Goal: Contribute content: Add original content to the website for others to see

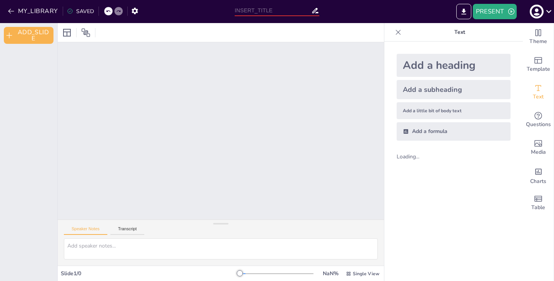
click at [270, 10] on input "text" at bounding box center [273, 10] width 77 height 11
type input "proyecto de titulo"
click at [243, 90] on div at bounding box center [221, 130] width 326 height 177
click at [28, 32] on button "ADD_SLIDE" at bounding box center [29, 35] width 50 height 17
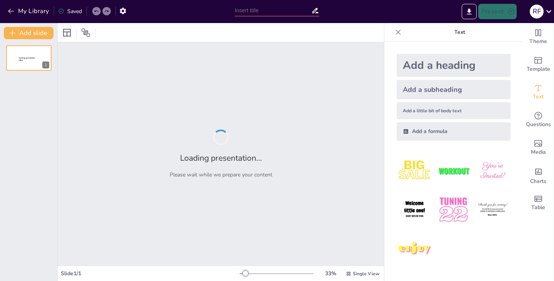
type input "proyecto de titulo"
click at [198, 137] on div "Loading presentation... Please wait while we prepare your content" at bounding box center [221, 154] width 326 height 224
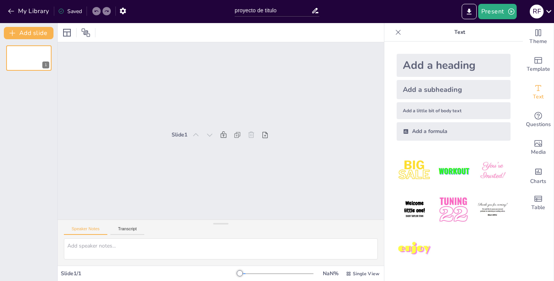
click at [177, 128] on div "Slide 1" at bounding box center [180, 122] width 17 height 12
click at [396, 32] on icon at bounding box center [398, 32] width 5 height 5
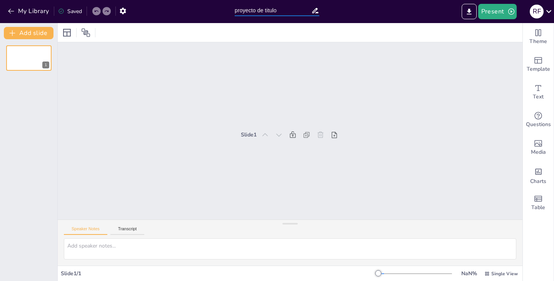
click at [279, 8] on input "proyecto de titulo" at bounding box center [273, 10] width 77 height 11
click at [122, 8] on icon "button" at bounding box center [123, 11] width 8 height 8
